Goal: Information Seeking & Learning: Learn about a topic

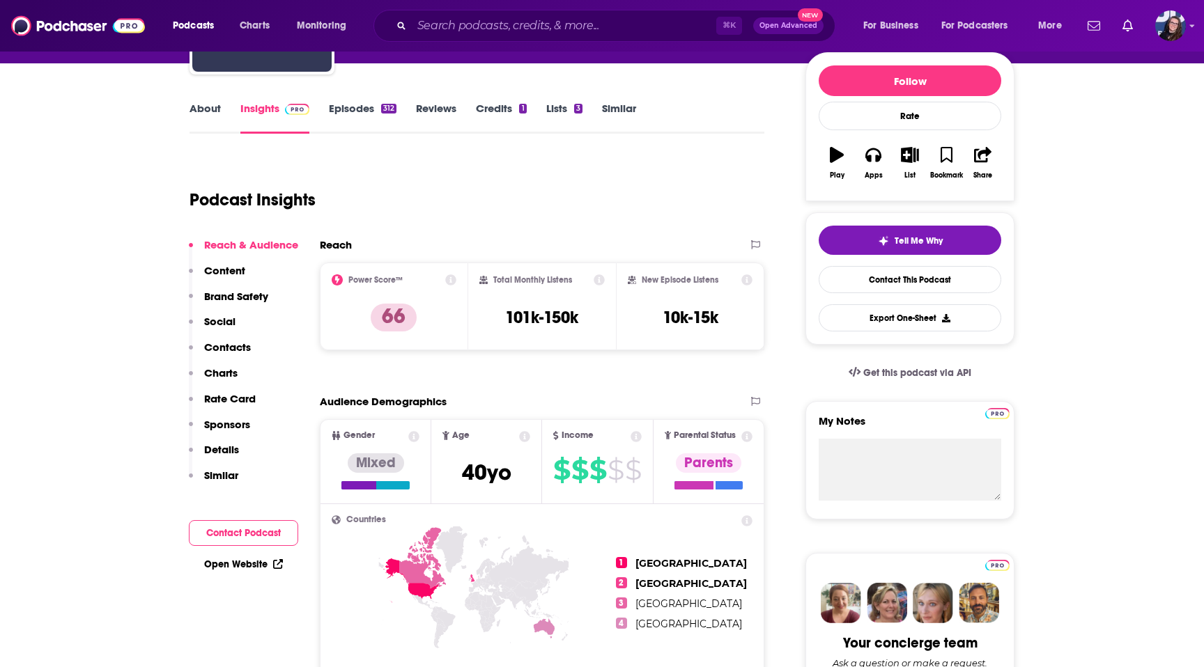
scroll to position [173, 0]
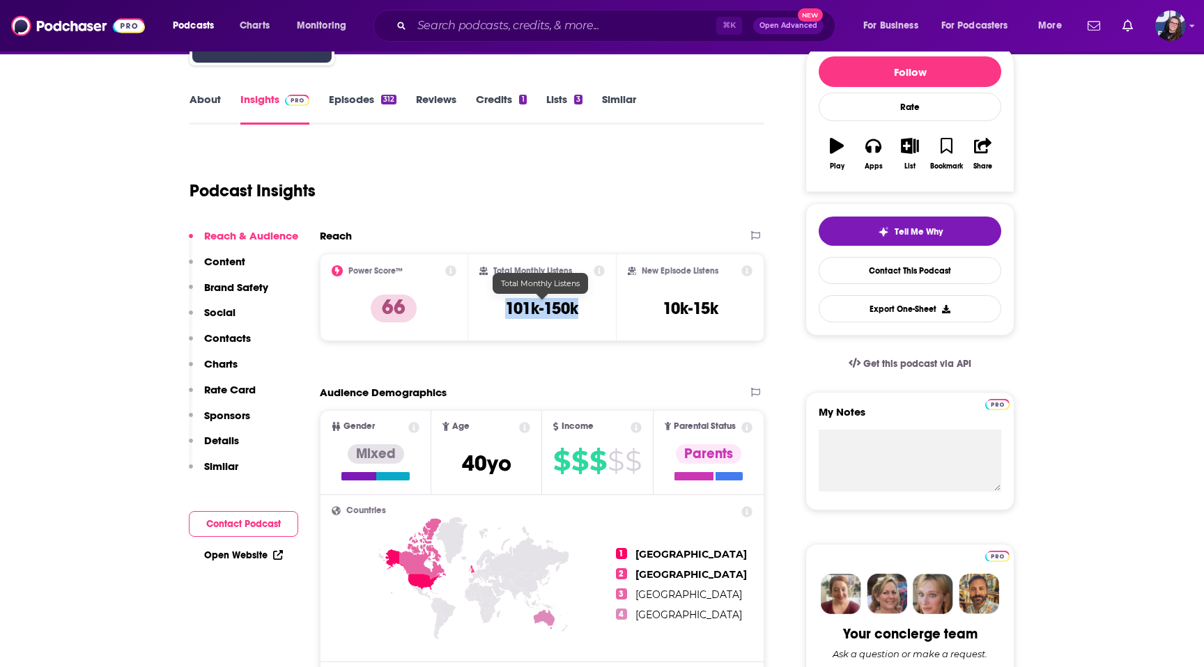
drag, startPoint x: 587, startPoint y: 308, endPoint x: 491, endPoint y: 308, distance: 95.4
click at [491, 308] on div "Total Monthly Listens 101k-150k" at bounding box center [542, 297] width 126 height 64
copy h3 "101k-150k"
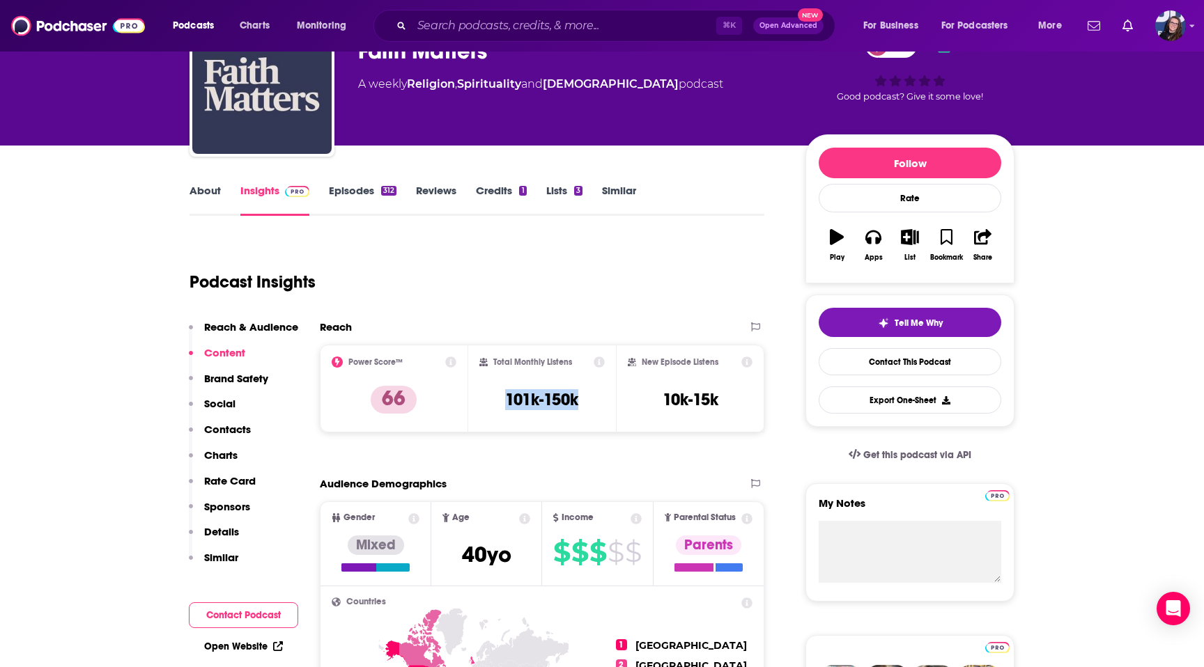
scroll to position [45, 0]
